Goal: Task Accomplishment & Management: Use online tool/utility

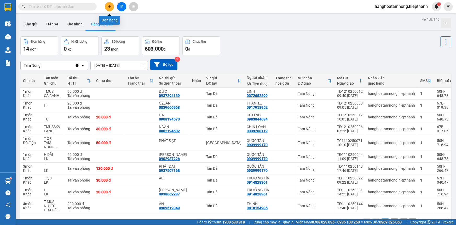
click at [118, 7] on button at bounding box center [121, 6] width 9 height 9
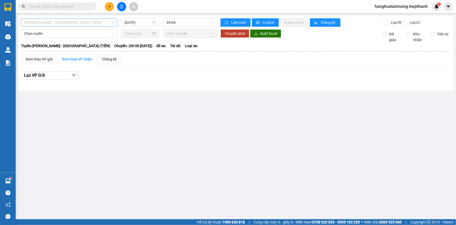
click at [93, 22] on span "[PERSON_NAME] - [GEOGRAPHIC_DATA] (TIỀN)" at bounding box center [69, 23] width 90 height 8
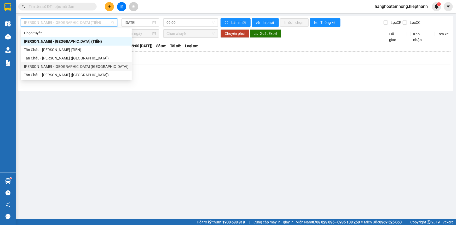
click at [72, 66] on div "[PERSON_NAME] - [GEOGRAPHIC_DATA] ([GEOGRAPHIC_DATA])" at bounding box center [76, 67] width 105 height 6
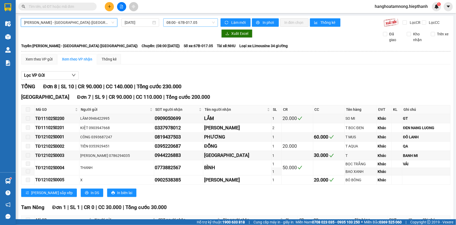
click at [174, 22] on span "08:00 - 67B-017.05" at bounding box center [191, 23] width 48 height 8
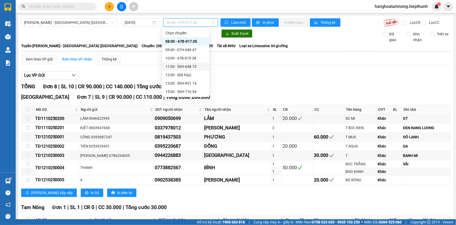
scroll to position [42, 0]
click at [178, 58] on div "17:00 - 50H-266.47" at bounding box center [186, 58] width 41 height 6
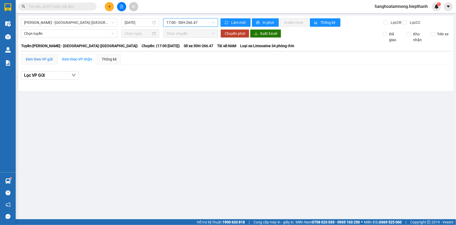
click at [52, 57] on div "Xem theo VP gửi" at bounding box center [39, 59] width 27 height 6
click at [55, 20] on span "[PERSON_NAME] - [GEOGRAPHIC_DATA] ([GEOGRAPHIC_DATA])" at bounding box center [69, 23] width 90 height 8
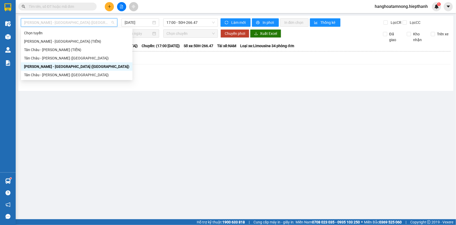
click at [57, 67] on div "[PERSON_NAME] - [GEOGRAPHIC_DATA] ([GEOGRAPHIC_DATA])" at bounding box center [76, 67] width 105 height 6
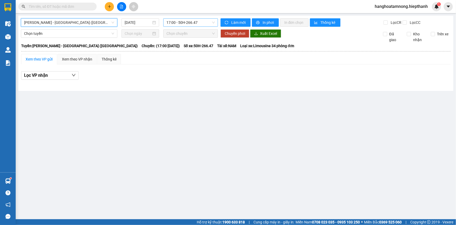
click at [174, 24] on span "17:00 - 50H-266.47" at bounding box center [191, 23] width 48 height 8
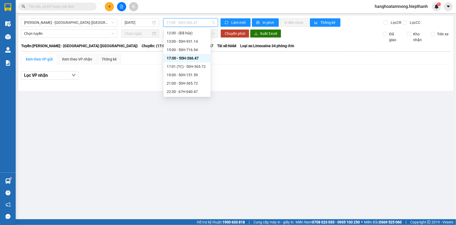
click at [180, 60] on div "17:00 - 50H-266.47" at bounding box center [187, 58] width 41 height 6
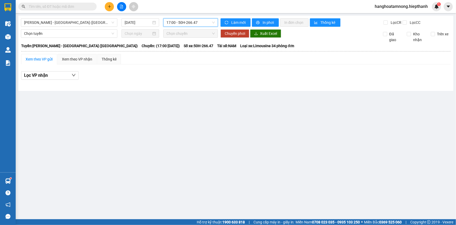
click at [140, 26] on div "[DATE]" at bounding box center [140, 22] width 42 height 8
click at [140, 25] on div "[DATE]" at bounding box center [141, 22] width 38 height 8
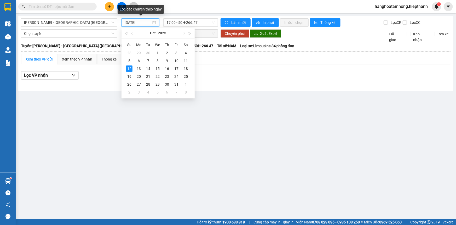
click at [140, 23] on input "[DATE]" at bounding box center [138, 23] width 27 height 6
type input "[DATE]"
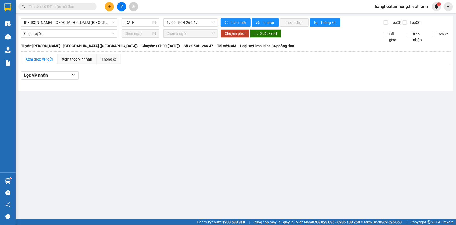
click at [216, 118] on main "Hồ Chí Minh - Tân Châu (Giường) 12/10/2025 17:00 - 50H-266.47 Làm mới In phơi I…" at bounding box center [228, 109] width 456 height 219
click at [60, 22] on span "[PERSON_NAME] - [GEOGRAPHIC_DATA] ([GEOGRAPHIC_DATA])" at bounding box center [69, 23] width 90 height 8
click at [160, 99] on main "[GEOGRAPHIC_DATA] - [GEOGRAPHIC_DATA] (Giường) [DATE] 17:00 - 50H-266.47 Làm mớ…" at bounding box center [228, 109] width 456 height 219
click at [146, 22] on input "[DATE]" at bounding box center [138, 23] width 27 height 6
drag, startPoint x: 233, startPoint y: 128, endPoint x: 214, endPoint y: 81, distance: 51.1
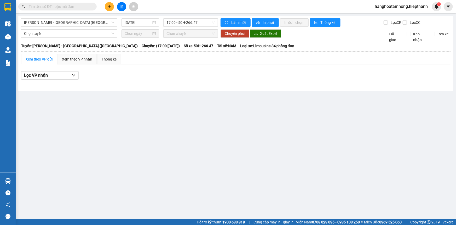
click at [233, 128] on main "[GEOGRAPHIC_DATA] - [GEOGRAPHIC_DATA] (Giường) [DATE] 17:00 - 50H-266.47 Làm mớ…" at bounding box center [228, 109] width 456 height 219
click at [189, 24] on span "17:00 - 50H-266.47" at bounding box center [191, 23] width 48 height 8
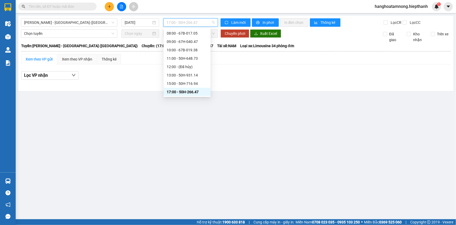
scroll to position [32, 0]
click at [182, 75] on div "17:01 (TC) - 50H-365.72" at bounding box center [187, 76] width 41 height 6
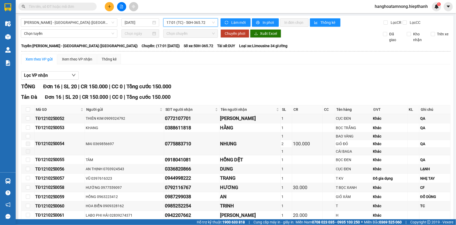
click at [188, 24] on span "17:01 (TC) - 50H-365.72" at bounding box center [191, 23] width 48 height 8
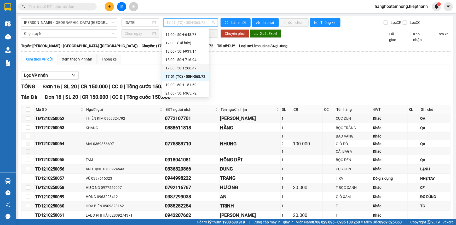
click at [179, 69] on div "17:00 - 50H-266.47" at bounding box center [186, 68] width 41 height 6
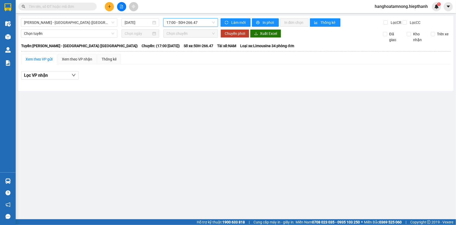
click at [180, 22] on span "17:00 - 50H-266.47" at bounding box center [191, 23] width 48 height 8
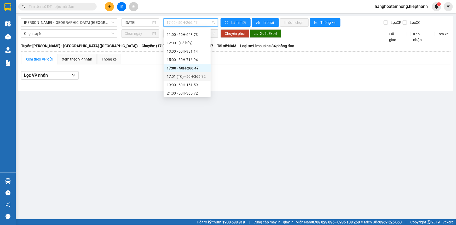
click at [183, 75] on div "17:01 (TC) - 50H-365.72" at bounding box center [187, 76] width 41 height 6
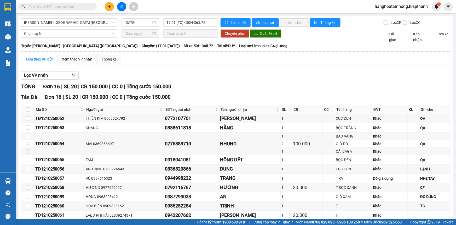
click at [46, 6] on input "text" at bounding box center [60, 7] width 62 height 6
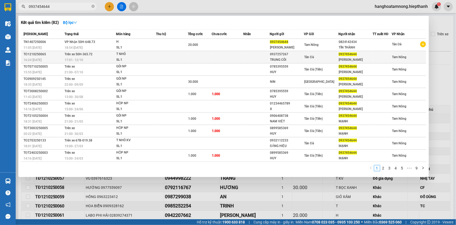
type input "0937454644"
click at [238, 56] on td at bounding box center [228, 57] width 32 height 12
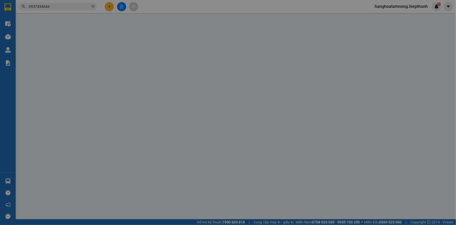
type input "0937257267"
type input "TRUNG CÔI"
type input "0937454644"
type input "[PERSON_NAME]"
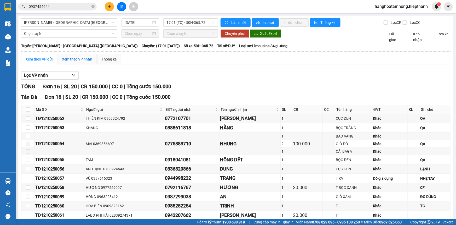
click at [71, 59] on div "Xem theo VP nhận" at bounding box center [77, 59] width 30 height 6
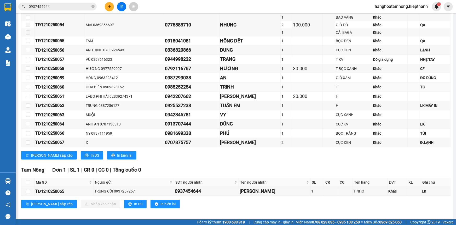
scroll to position [122, 0]
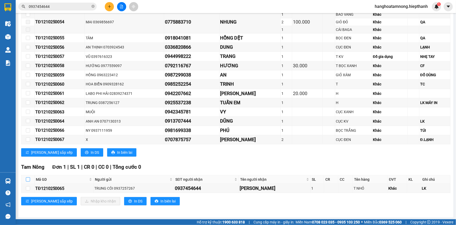
click at [29, 178] on input "checkbox" at bounding box center [28, 179] width 4 height 4
checkbox input "true"
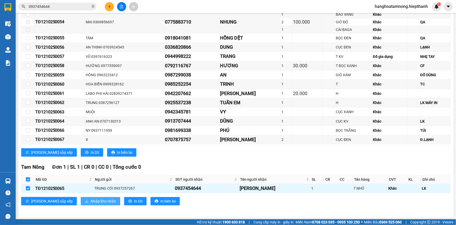
click at [91, 202] on span "Nhập kho nhận" at bounding box center [103, 201] width 25 height 6
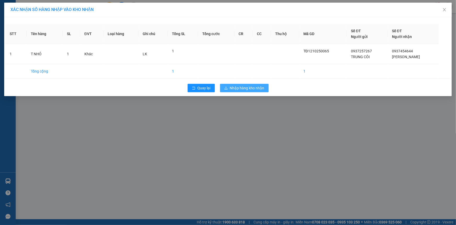
click at [253, 89] on span "Nhập hàng kho nhận" at bounding box center [247, 88] width 35 height 6
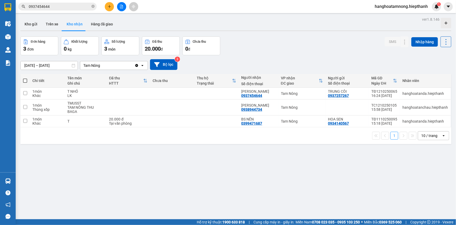
click at [60, 8] on input "0937454644" at bounding box center [60, 7] width 62 height 6
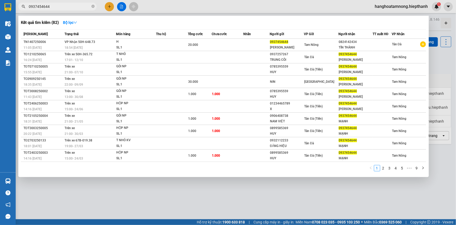
click at [60, 8] on input "0937454644" at bounding box center [60, 7] width 62 height 6
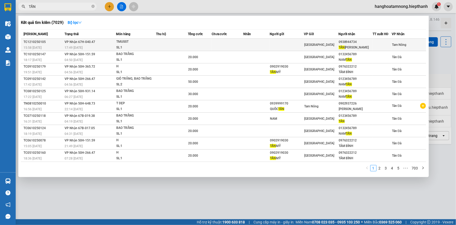
type input "TẤN"
click at [308, 45] on span "[GEOGRAPHIC_DATA]" at bounding box center [319, 45] width 30 height 4
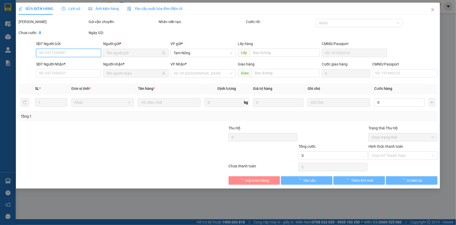
type input "0938944734"
type input "[PERSON_NAME]"
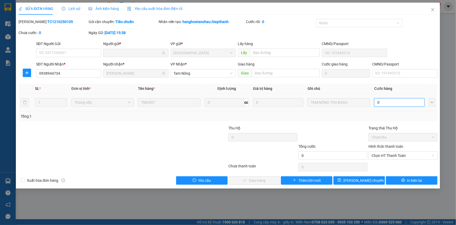
click at [393, 103] on input "0" at bounding box center [399, 102] width 50 height 8
type input "1"
type input "12"
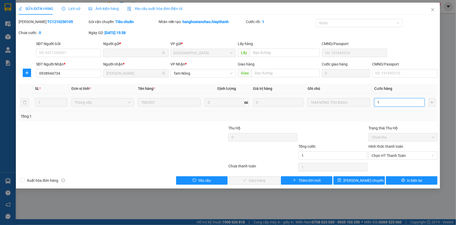
type input "12"
type input "120"
click at [393, 158] on span "Chọn HT Thanh Toán" at bounding box center [403, 155] width 63 height 8
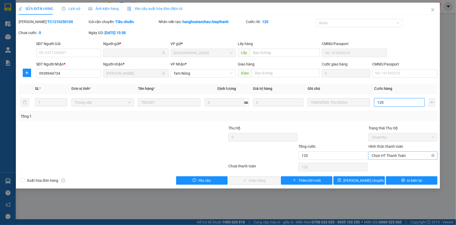
type input "120"
type input "120.000"
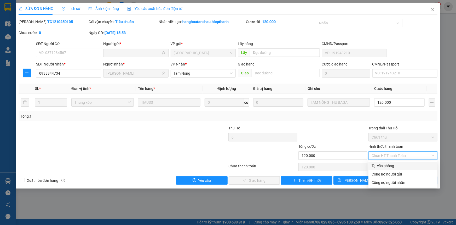
click at [394, 163] on div "Tại văn phòng" at bounding box center [403, 166] width 63 height 6
type input "0"
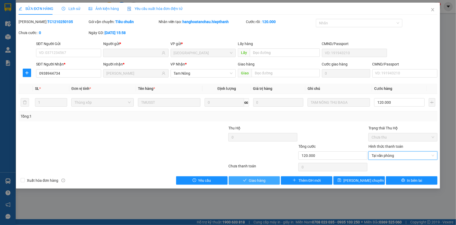
click at [259, 183] on button "Giao hàng" at bounding box center [255, 180] width 52 height 8
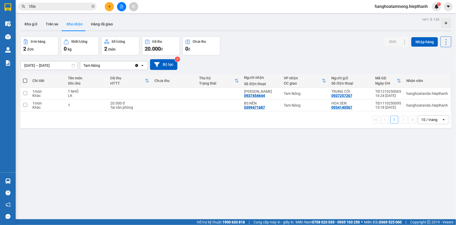
click at [26, 80] on span at bounding box center [25, 80] width 4 height 4
click at [25, 78] on input "checkbox" at bounding box center [25, 78] width 0 height 0
checkbox input "true"
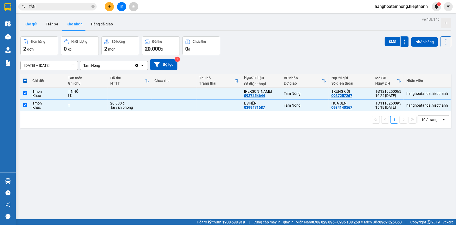
click at [37, 23] on button "Kho gửi" at bounding box center [30, 24] width 21 height 13
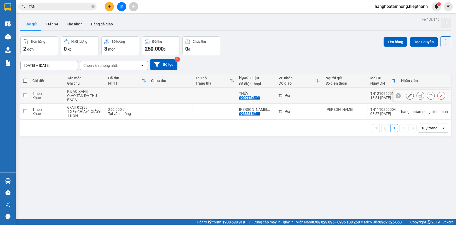
click at [24, 95] on input "checkbox" at bounding box center [25, 95] width 4 height 4
checkbox input "true"
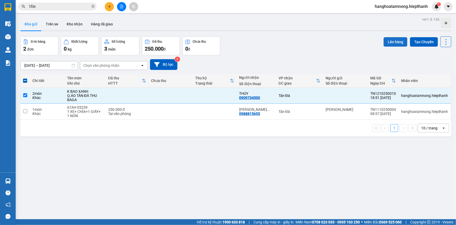
click at [390, 39] on button "Lên hàng" at bounding box center [396, 41] width 24 height 9
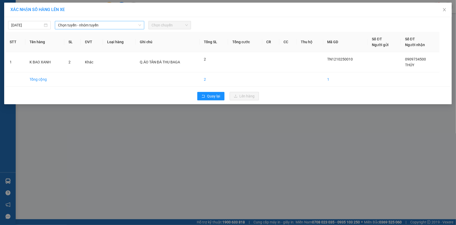
click at [99, 26] on span "Chọn tuyến - nhóm tuyến" at bounding box center [99, 25] width 83 height 8
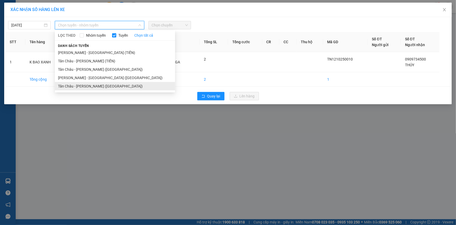
click at [94, 84] on li "Tân Châu - [PERSON_NAME] ([GEOGRAPHIC_DATA])" at bounding box center [115, 86] width 120 height 8
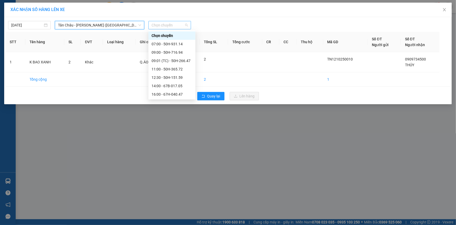
click at [167, 26] on span "Chọn chuyến" at bounding box center [170, 25] width 36 height 8
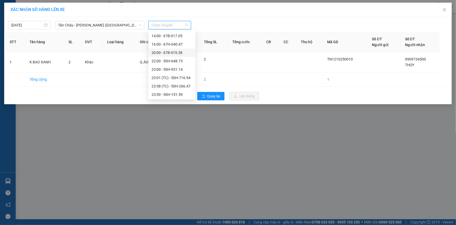
click at [164, 52] on div "20:00 - 67B-019.38" at bounding box center [172, 53] width 41 height 6
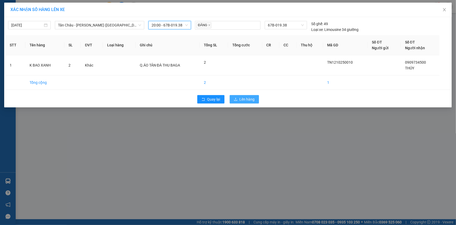
click at [243, 96] on span "Lên hàng" at bounding box center [247, 99] width 15 height 6
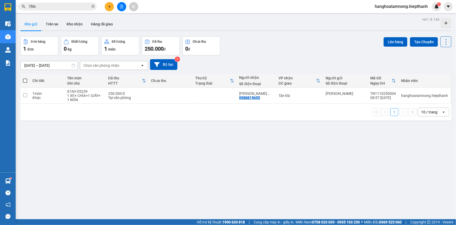
click at [61, 5] on input "TẤN" at bounding box center [60, 7] width 62 height 6
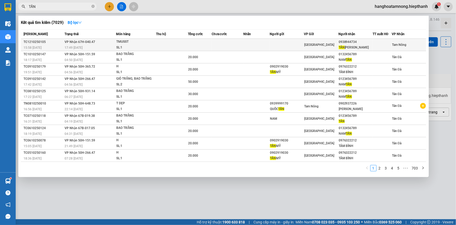
click at [284, 47] on td at bounding box center [287, 45] width 34 height 12
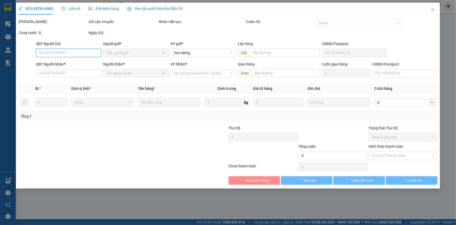
type input "0938944734"
type input "[PERSON_NAME]"
type input "120.000"
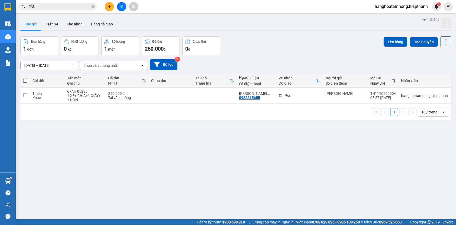
click at [24, 81] on span at bounding box center [25, 80] width 4 height 4
click at [25, 78] on input "checkbox" at bounding box center [25, 78] width 0 height 0
checkbox input "true"
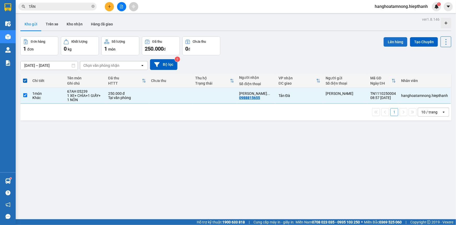
click at [390, 42] on button "Lên hàng" at bounding box center [396, 41] width 24 height 9
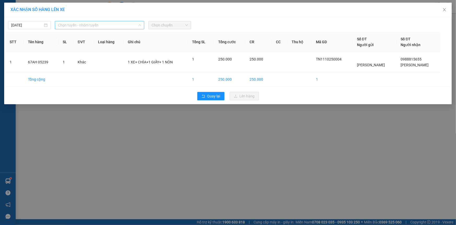
click at [81, 26] on span "Chọn tuyến - nhóm tuyến" at bounding box center [99, 25] width 83 height 8
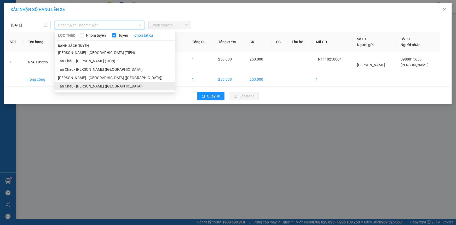
click at [98, 87] on li "Tân Châu - [PERSON_NAME] ([GEOGRAPHIC_DATA])" at bounding box center [115, 86] width 120 height 8
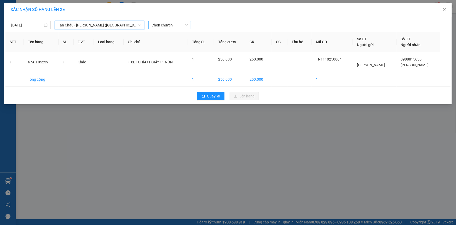
click at [162, 26] on span "Chọn chuyến" at bounding box center [170, 25] width 36 height 8
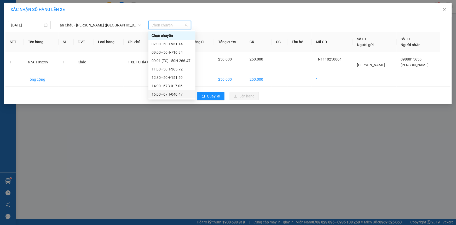
scroll to position [47, 0]
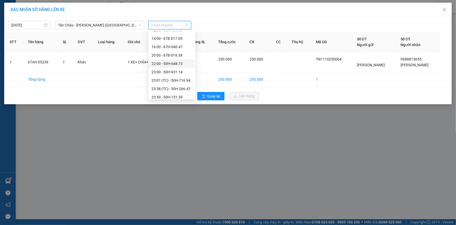
click at [161, 67] on div "22:00 - 50H-648.73" at bounding box center [172, 63] width 47 height 8
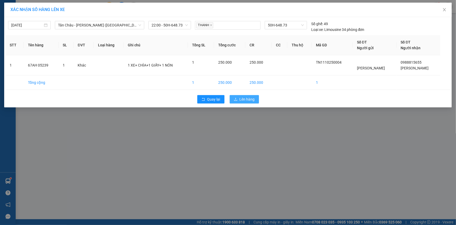
click at [237, 97] on icon "upload" at bounding box center [236, 99] width 4 height 4
